Goal: Information Seeking & Learning: Learn about a topic

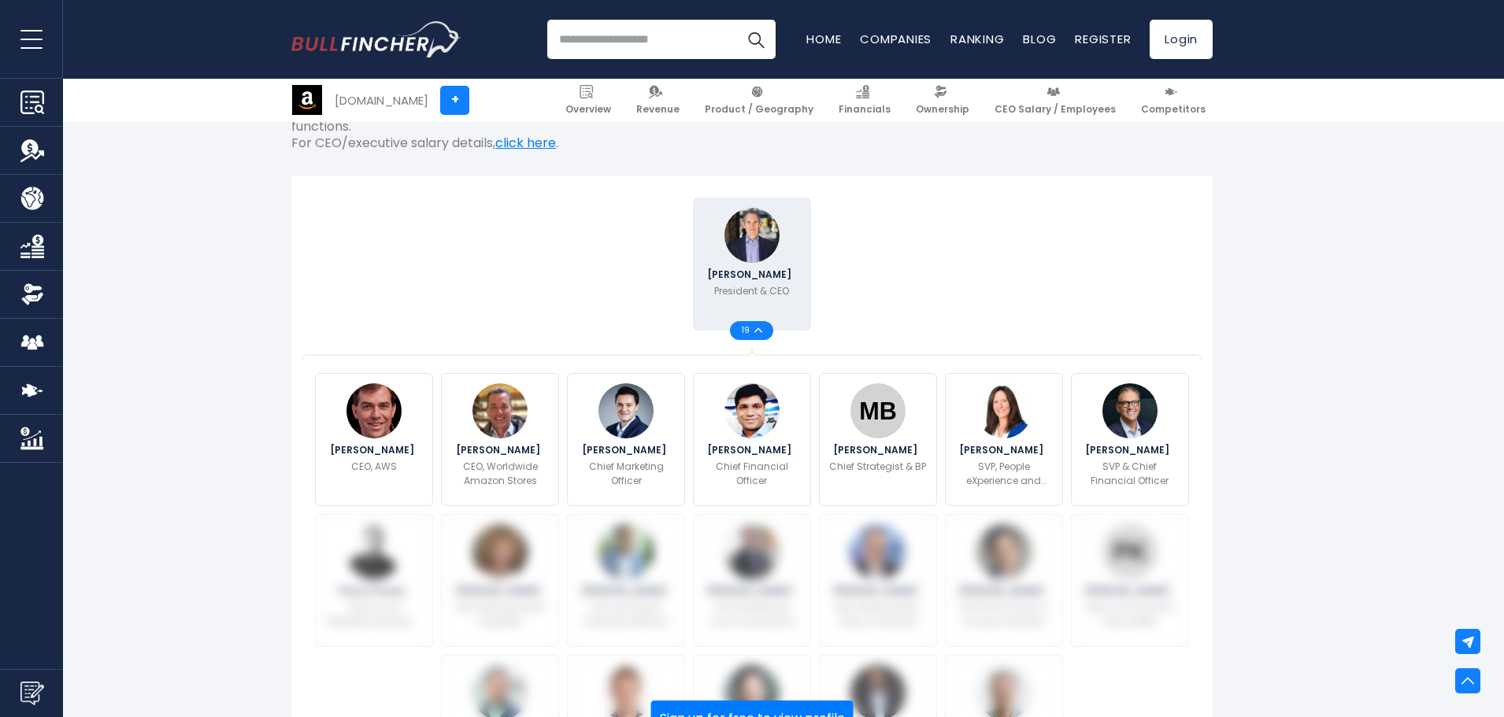
scroll to position [472, 0]
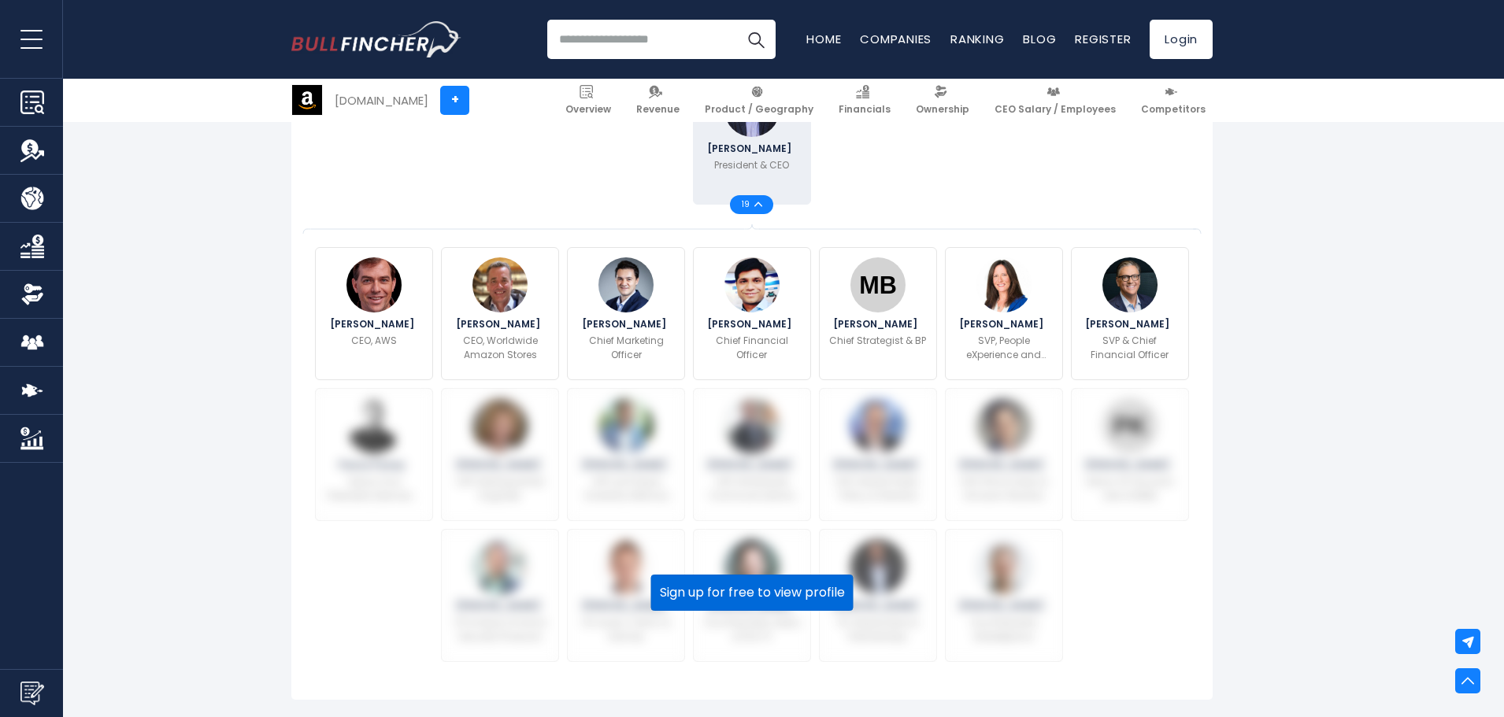
click at [796, 575] on button "Sign up for free to view profile" at bounding box center [752, 593] width 202 height 36
click at [752, 201] on span "19" at bounding box center [748, 205] width 13 height 8
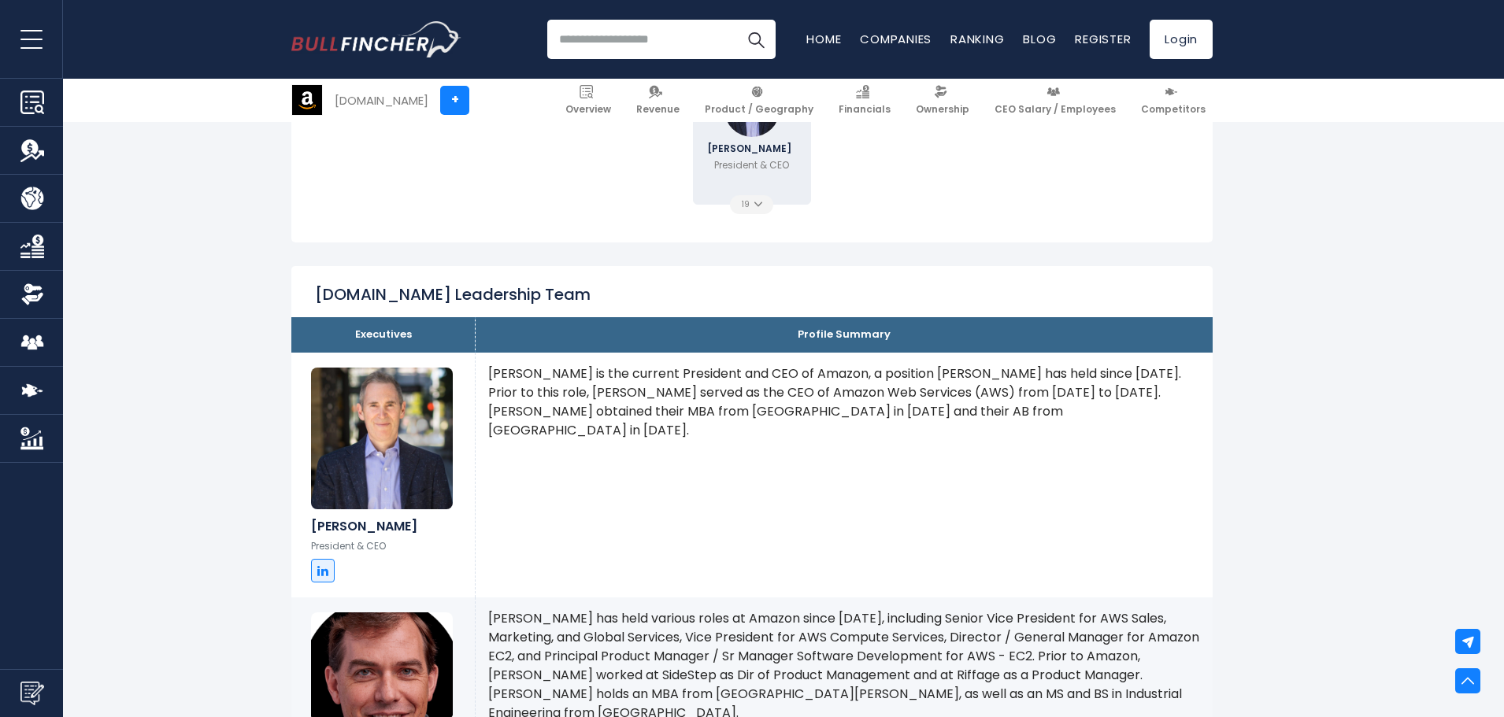
click at [752, 201] on span "19" at bounding box center [748, 205] width 13 height 8
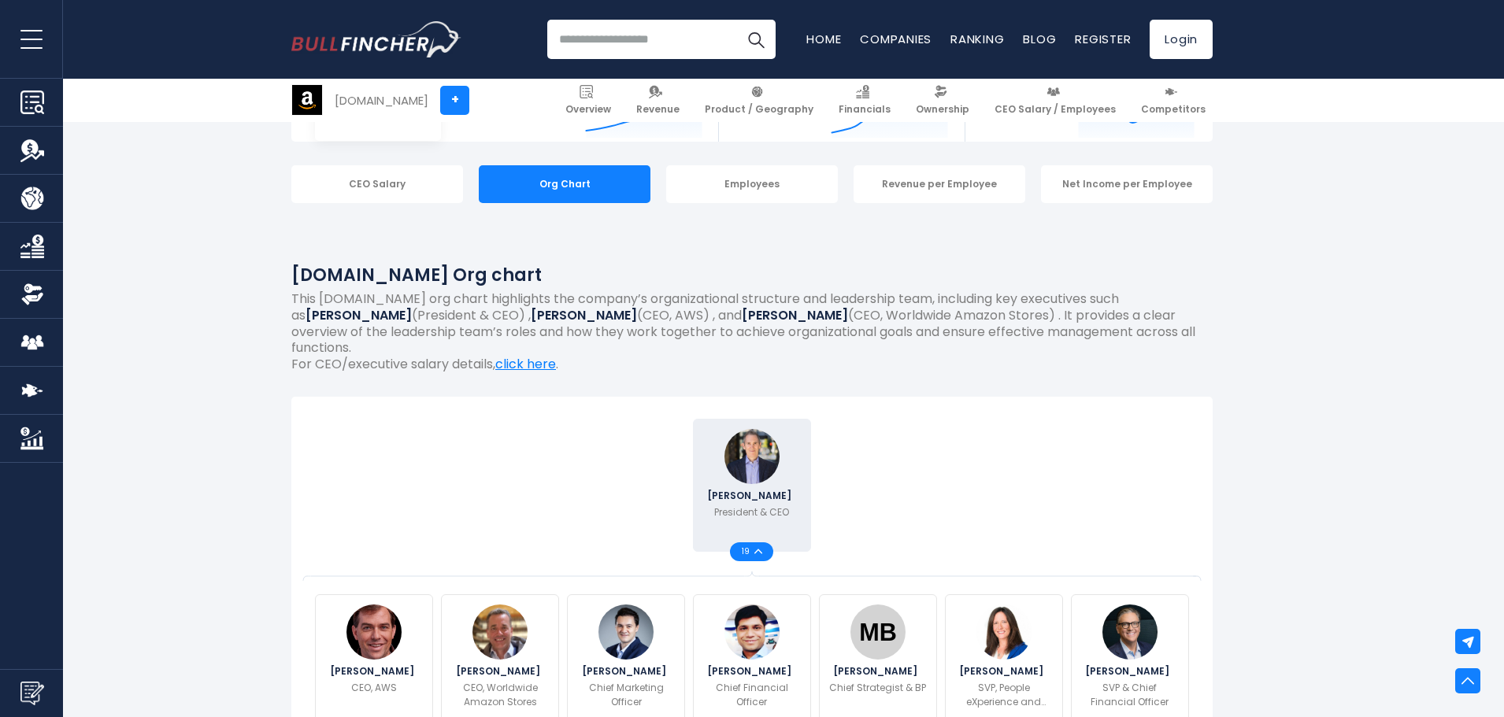
scroll to position [79, 0]
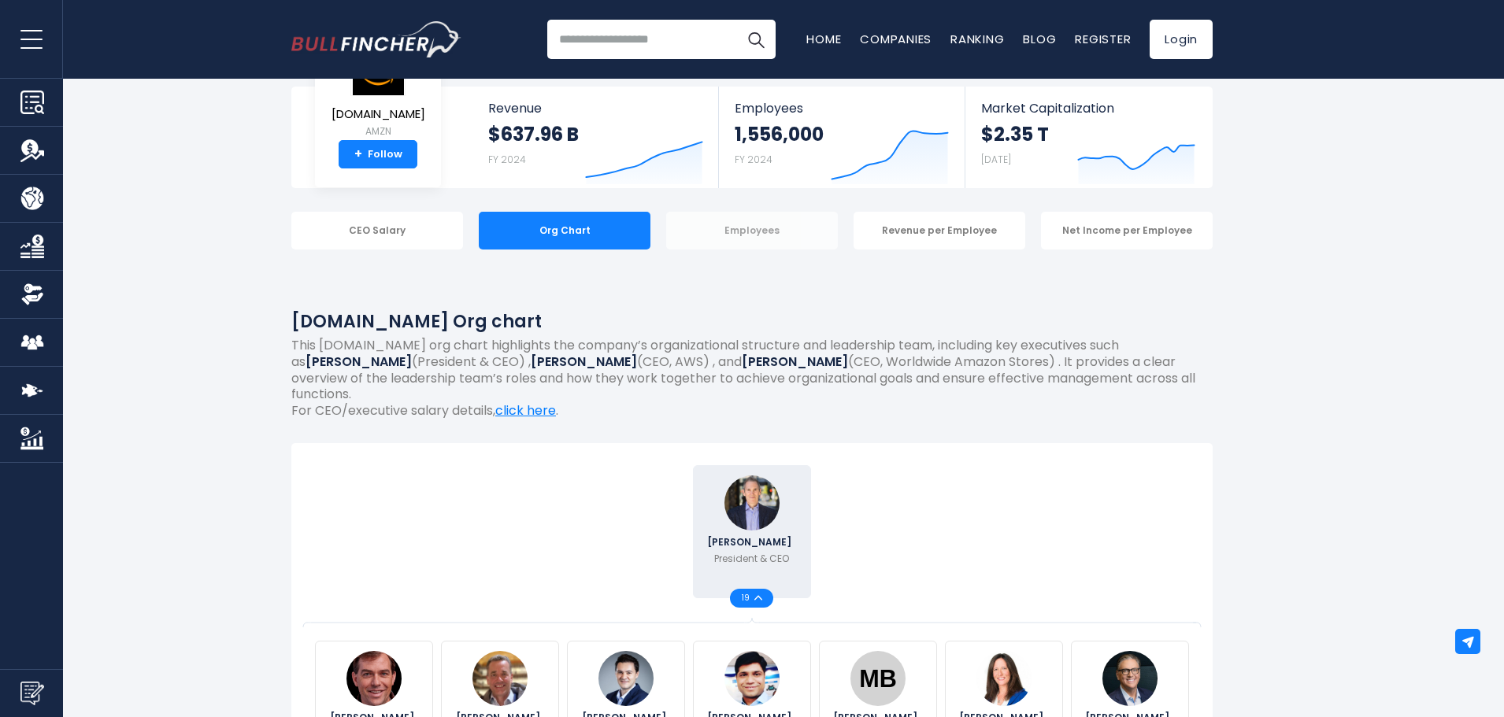
click at [765, 240] on div "Employees" at bounding box center [752, 231] width 172 height 38
click at [683, 42] on input "search" at bounding box center [661, 39] width 228 height 39
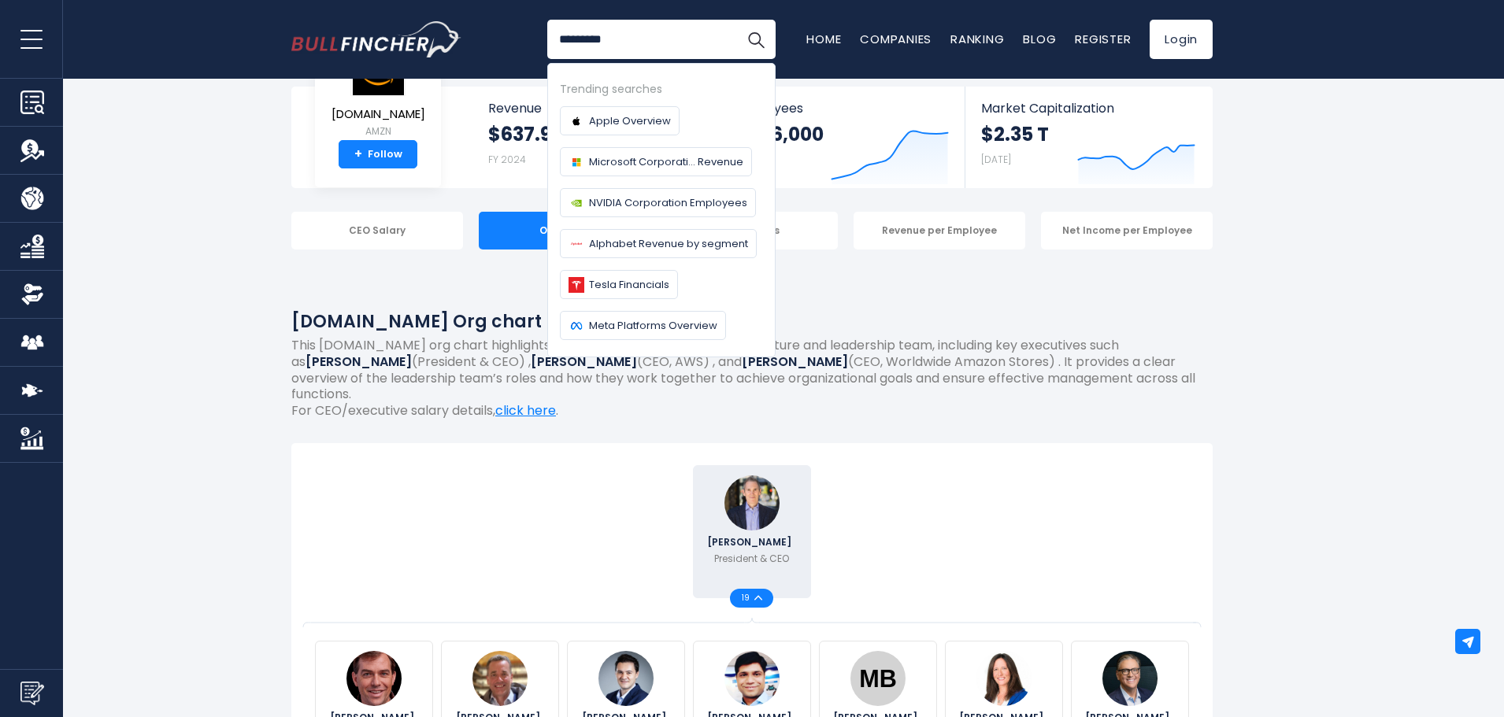
type input "*********"
click at [736, 20] on button "Search" at bounding box center [755, 39] width 39 height 39
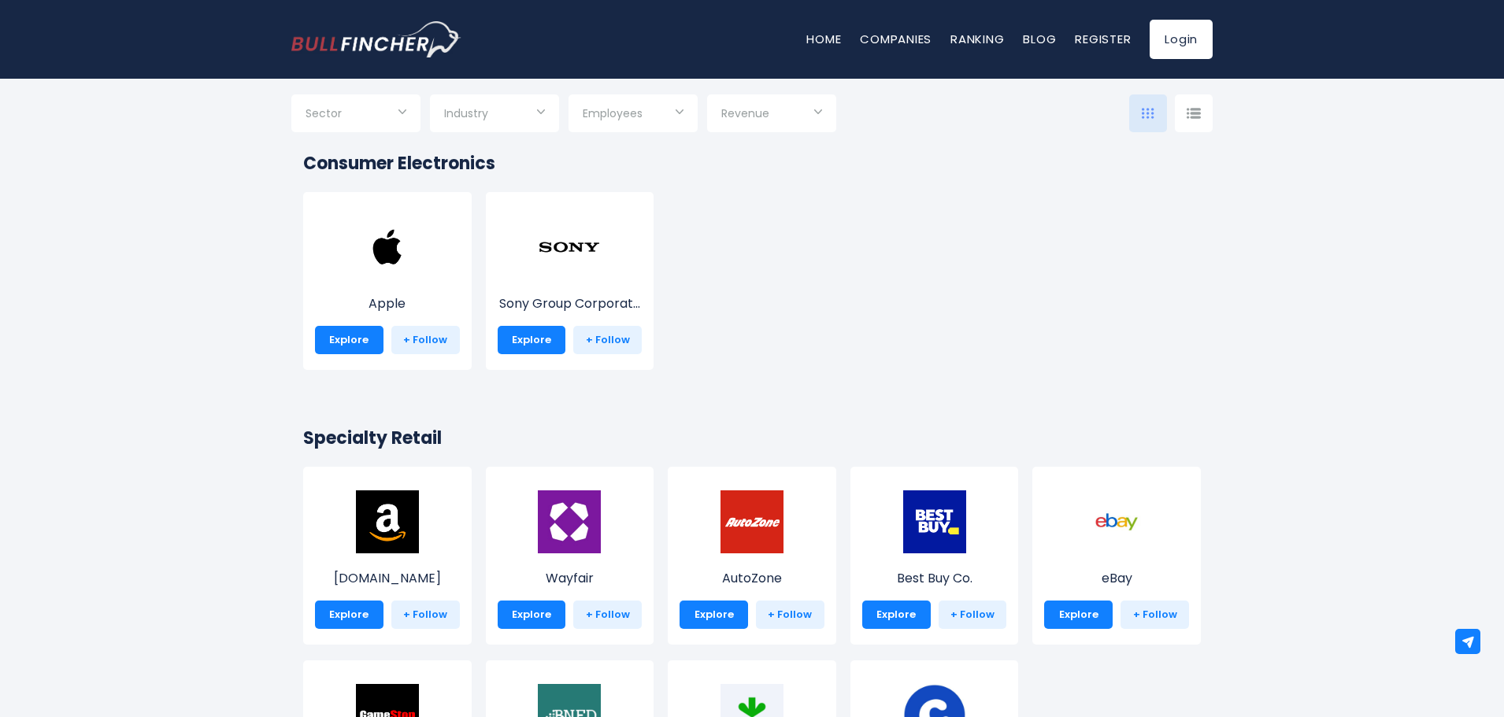
scroll to position [315, 0]
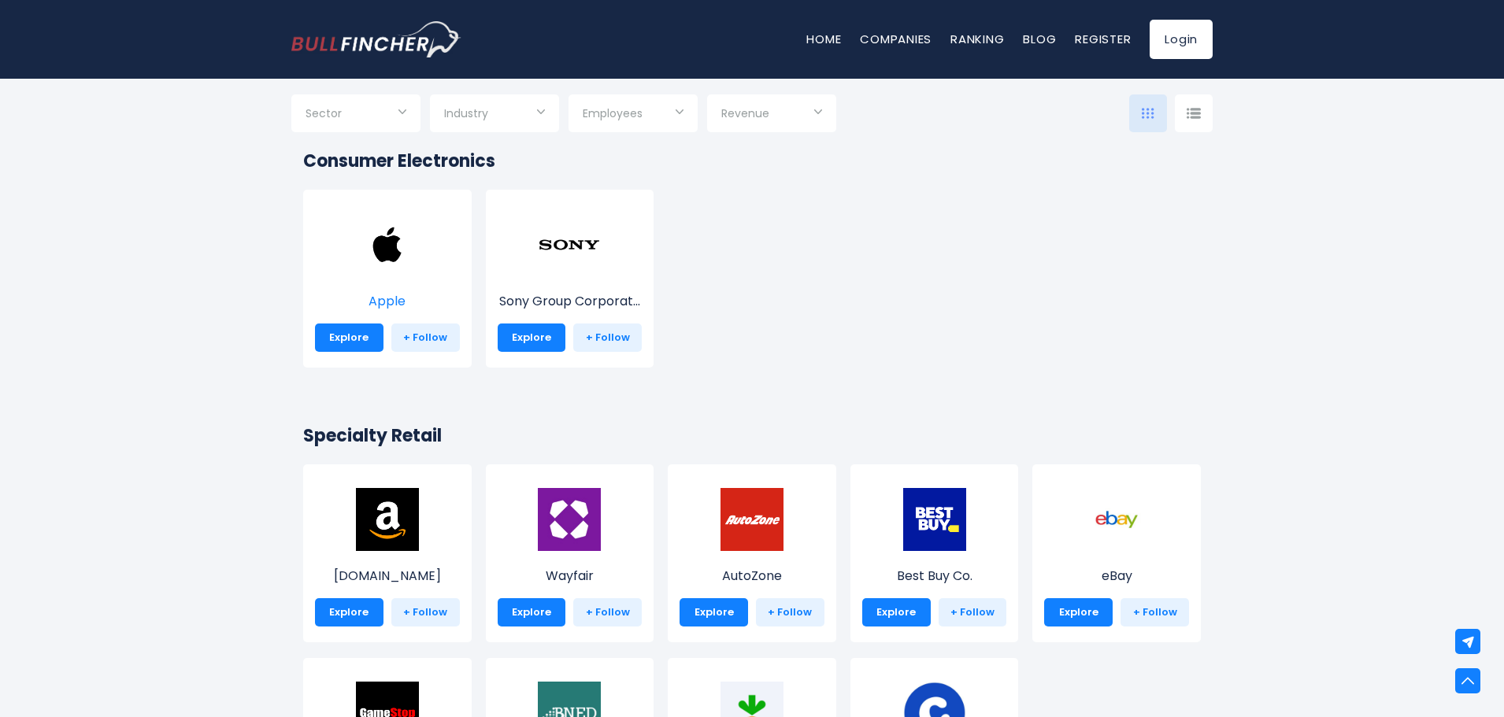
click at [403, 246] on img at bounding box center [387, 244] width 63 height 63
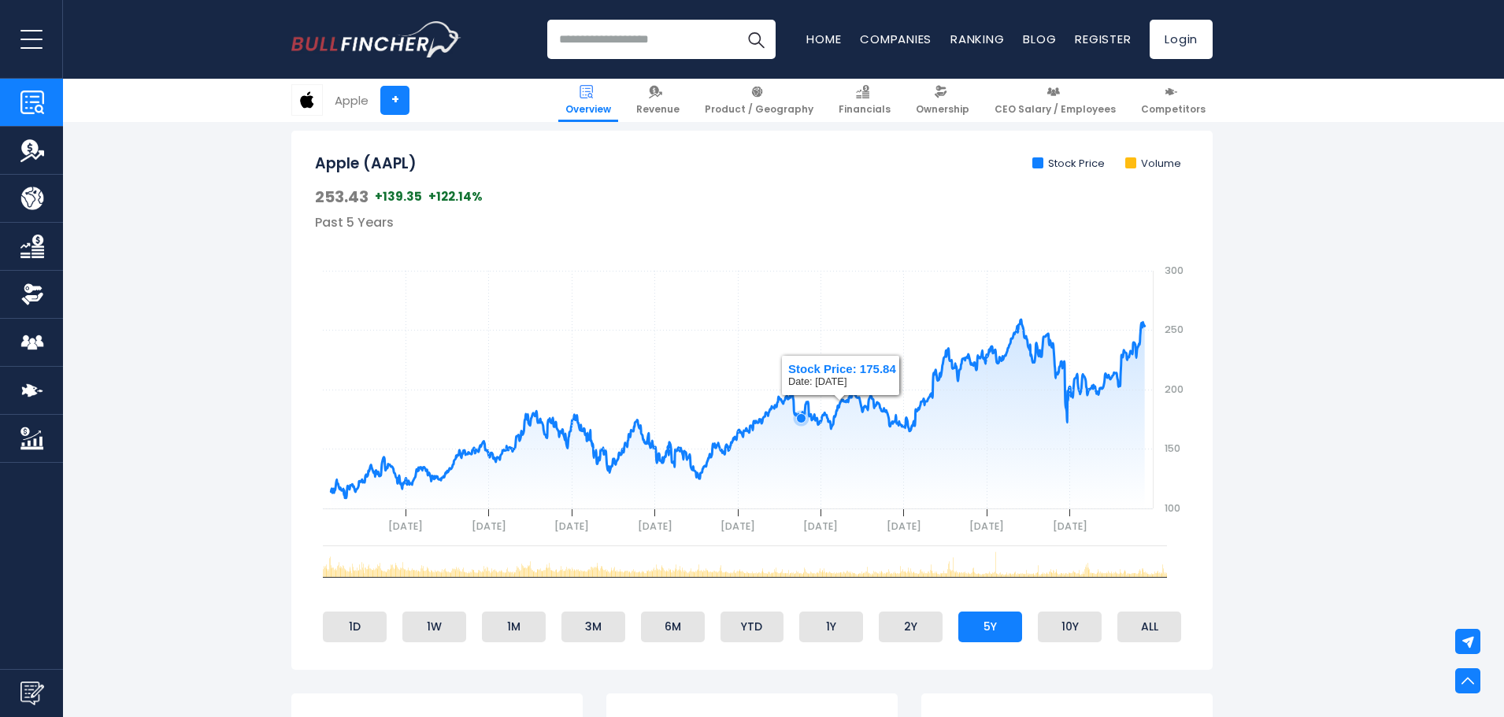
scroll to position [787, 0]
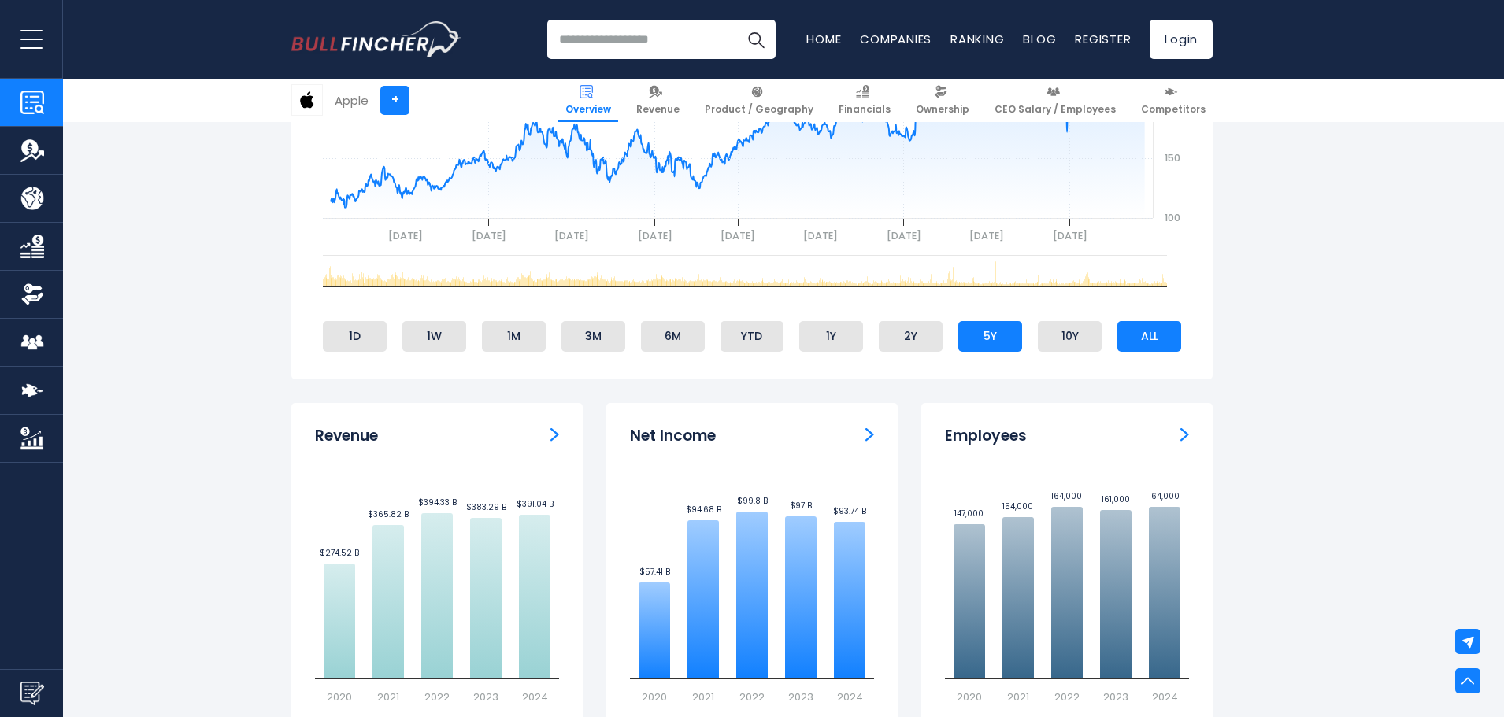
click at [1134, 333] on li "ALL" at bounding box center [1149, 336] width 64 height 30
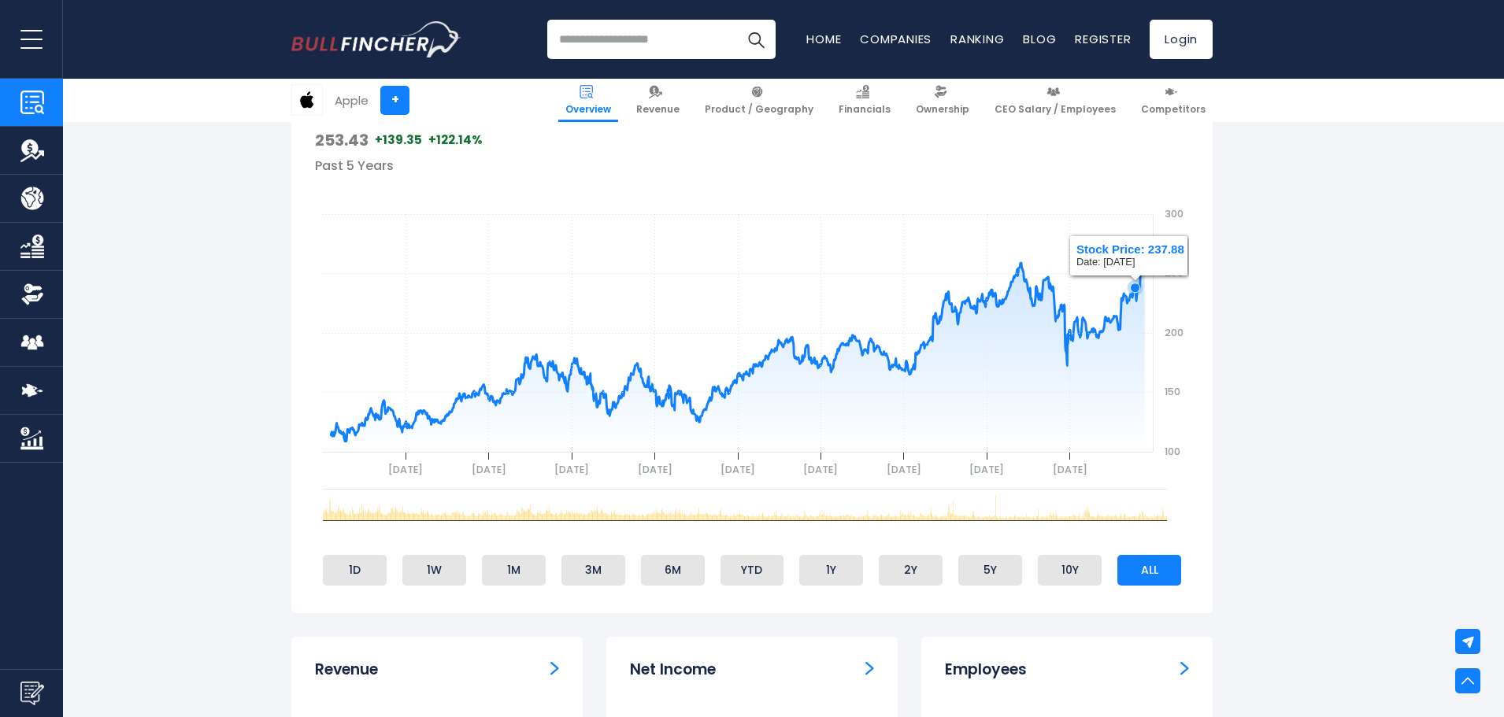
scroll to position [551, 0]
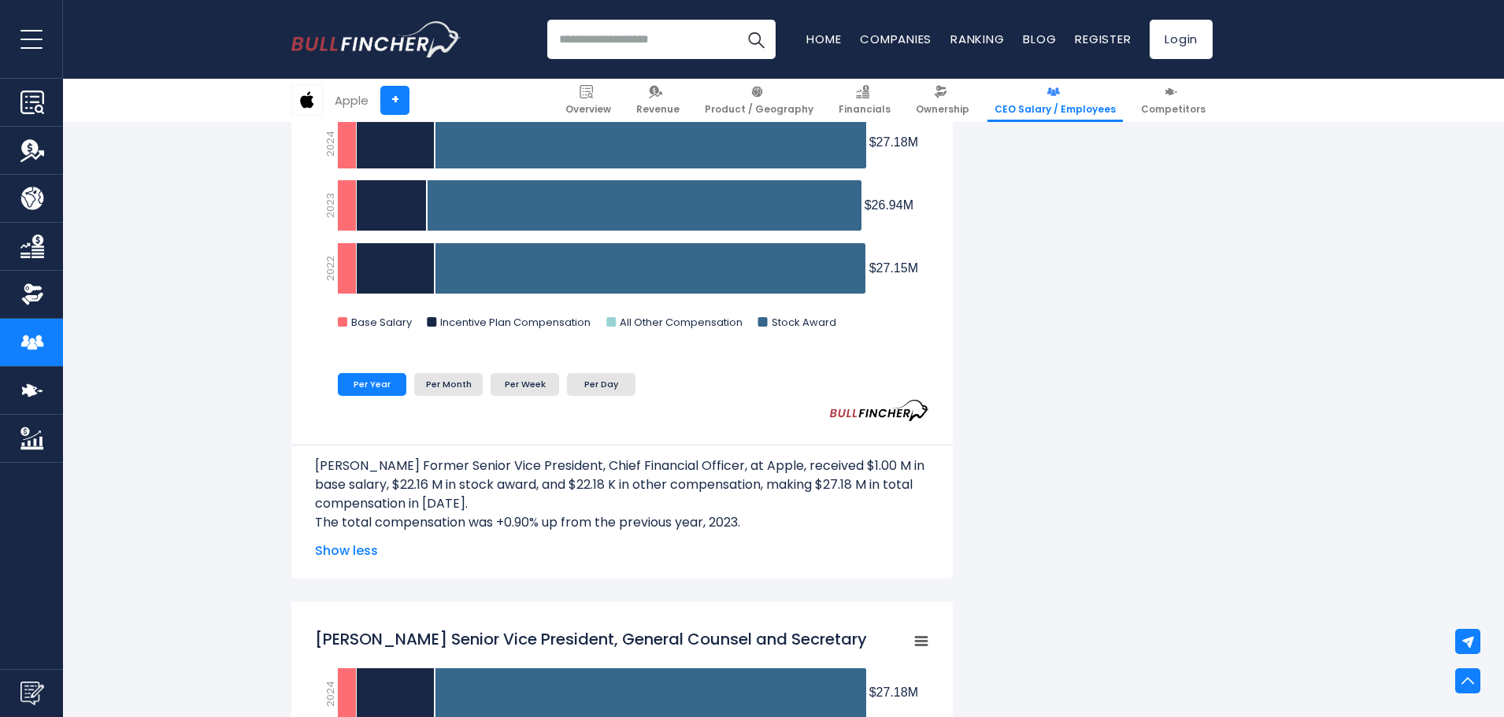
scroll to position [708, 0]
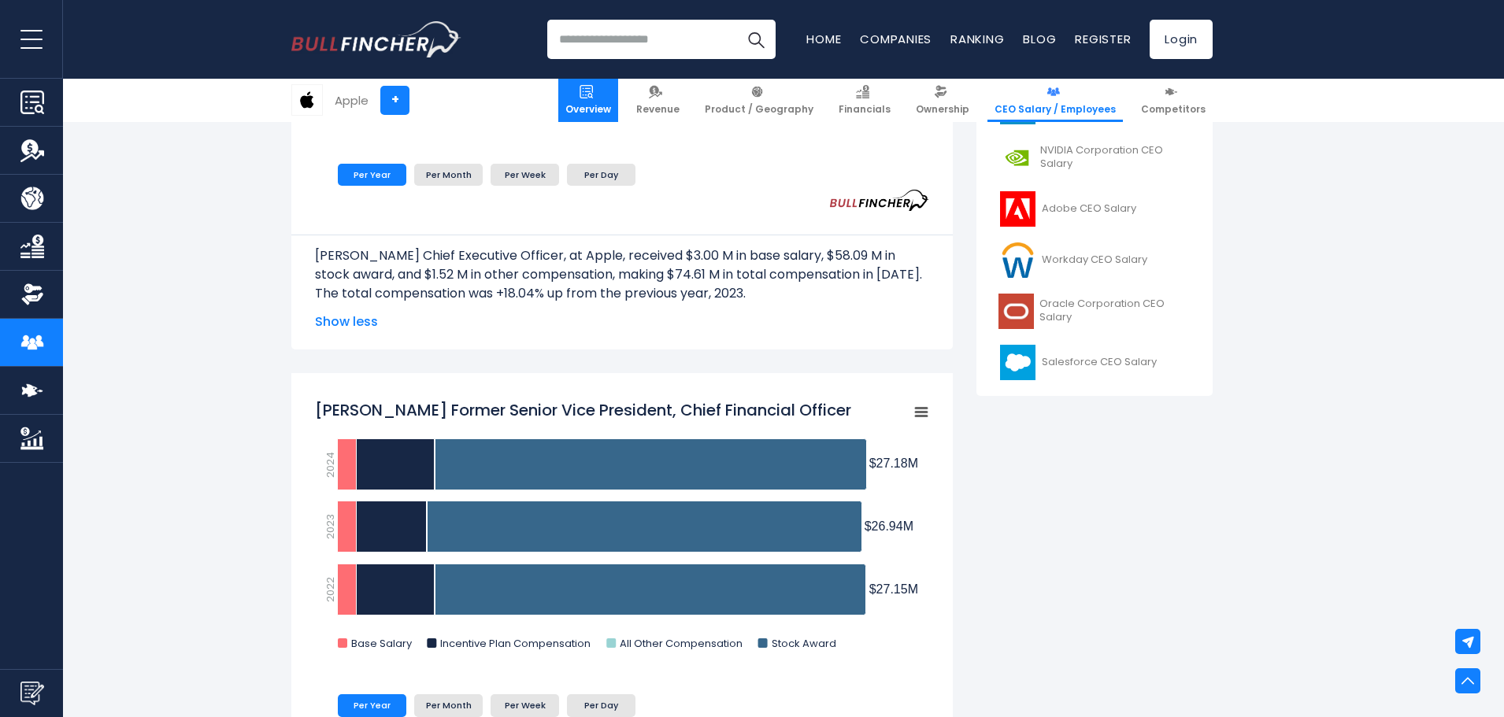
click at [618, 98] on link "Overview" at bounding box center [588, 100] width 60 height 43
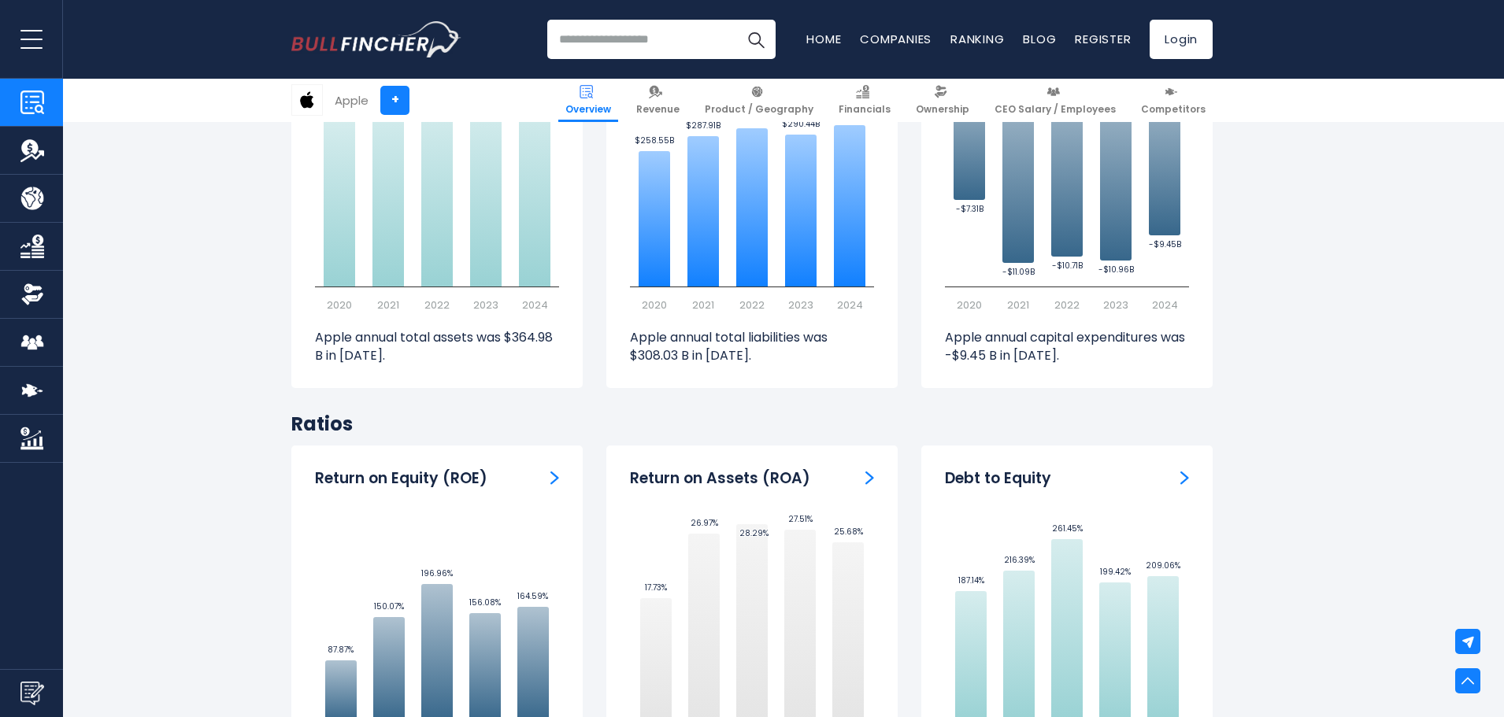
scroll to position [2913, 0]
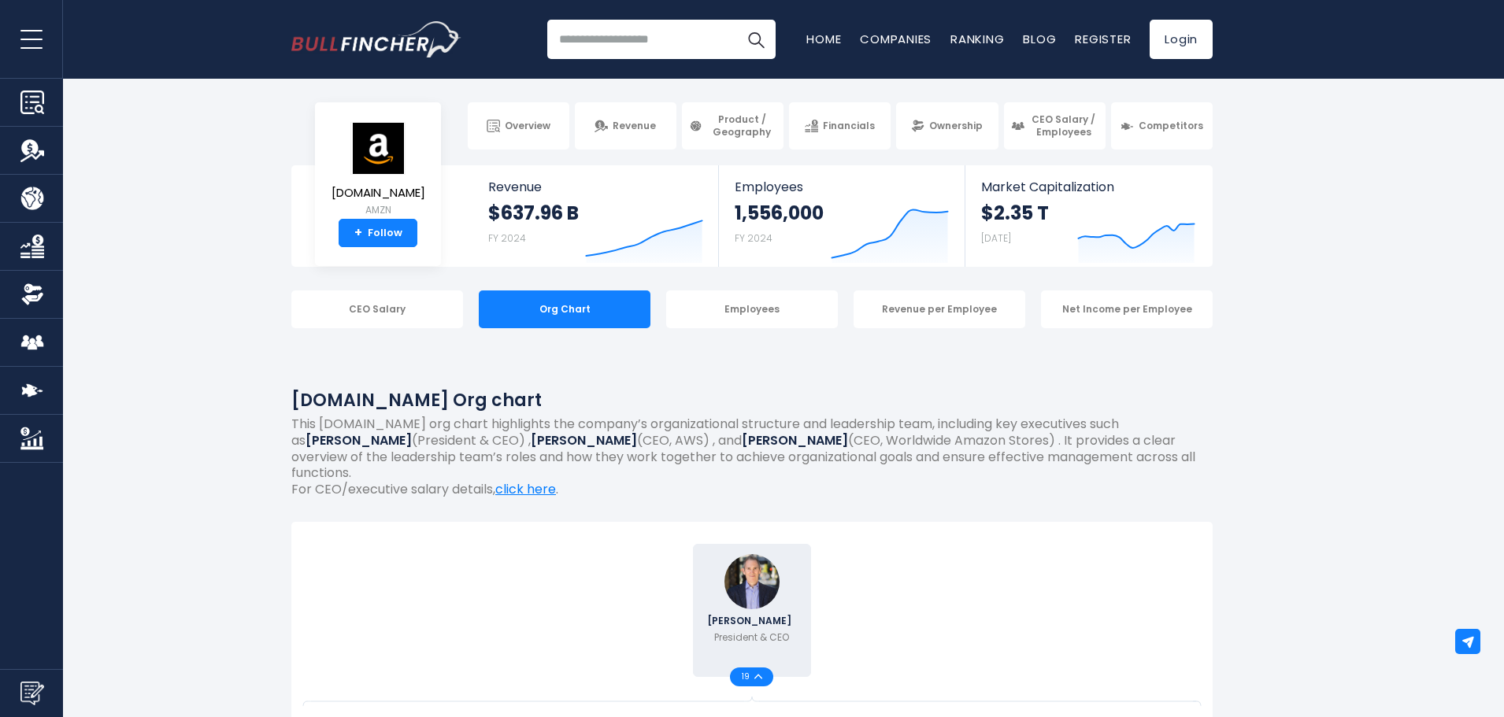
click at [261, 131] on section "[DOMAIN_NAME] + Overview Revenue Product / Geography Financials" at bounding box center [752, 125] width 1504 height 47
